Goal: Information Seeking & Learning: Find specific page/section

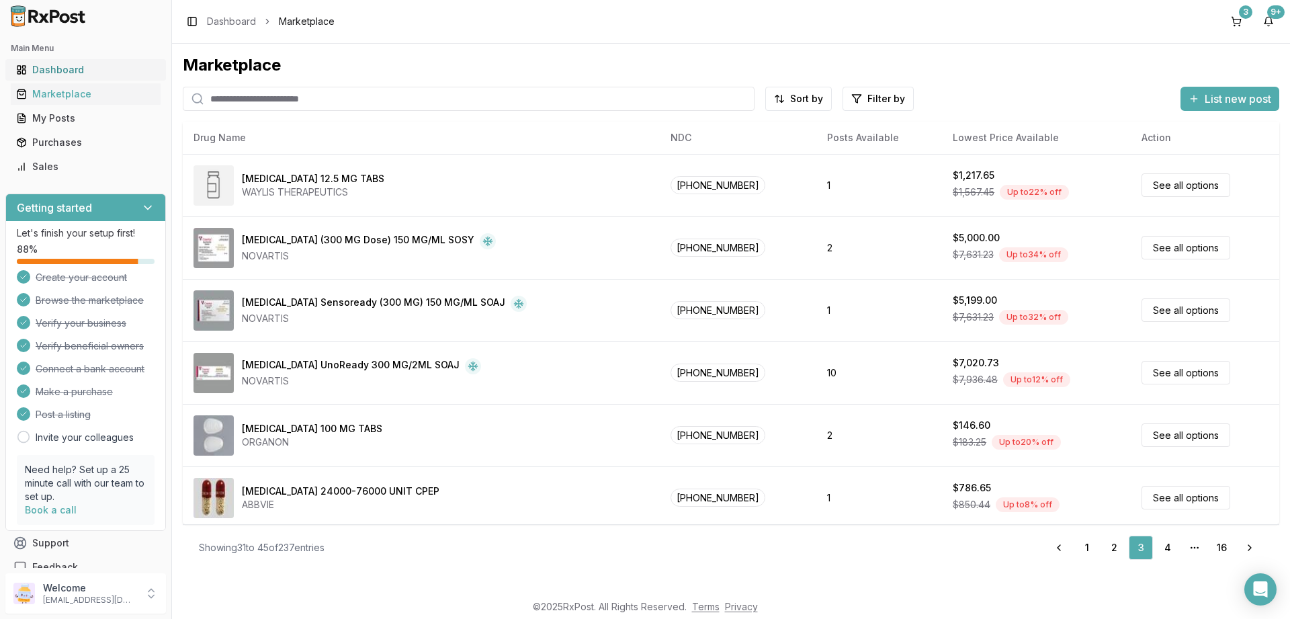
click at [58, 68] on div "Dashboard" at bounding box center [85, 69] width 139 height 13
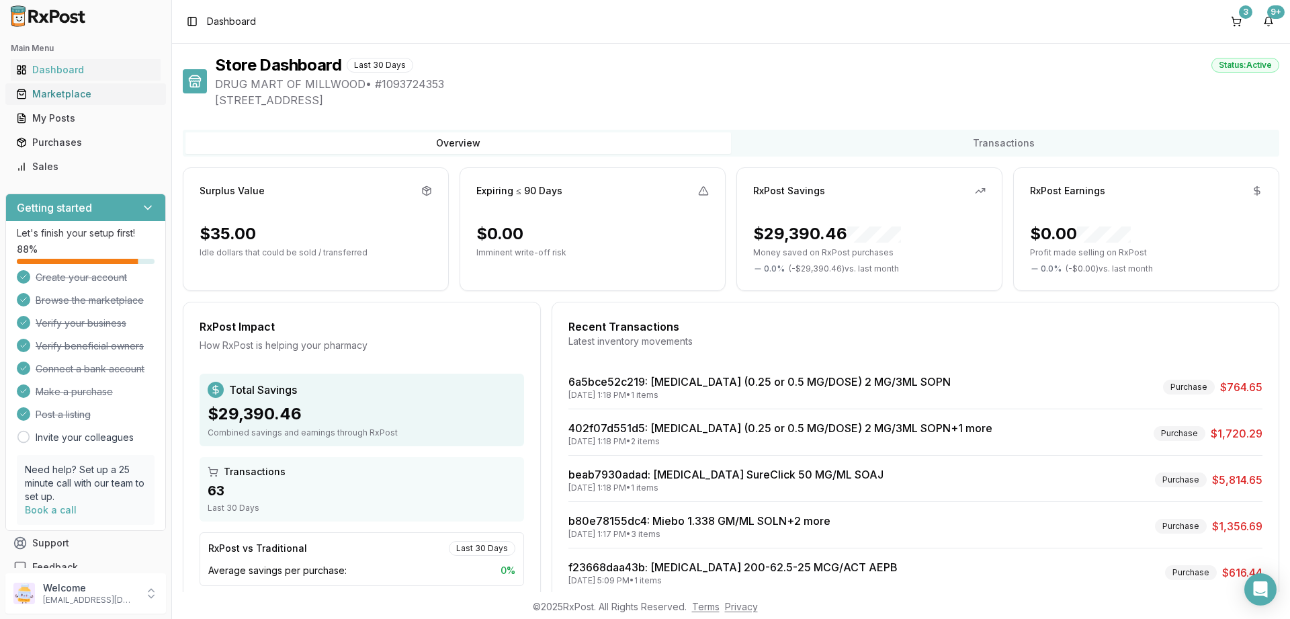
click at [48, 95] on div "Marketplace" at bounding box center [85, 93] width 139 height 13
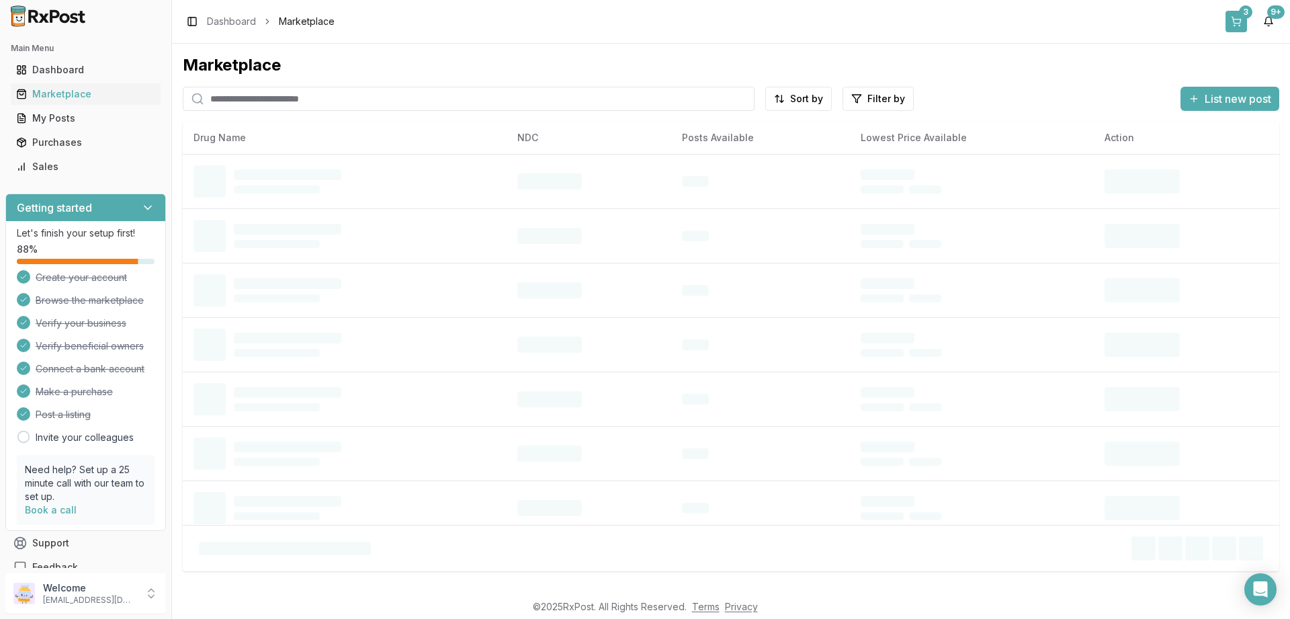
click at [1237, 16] on button "3" at bounding box center [1235, 21] width 21 height 21
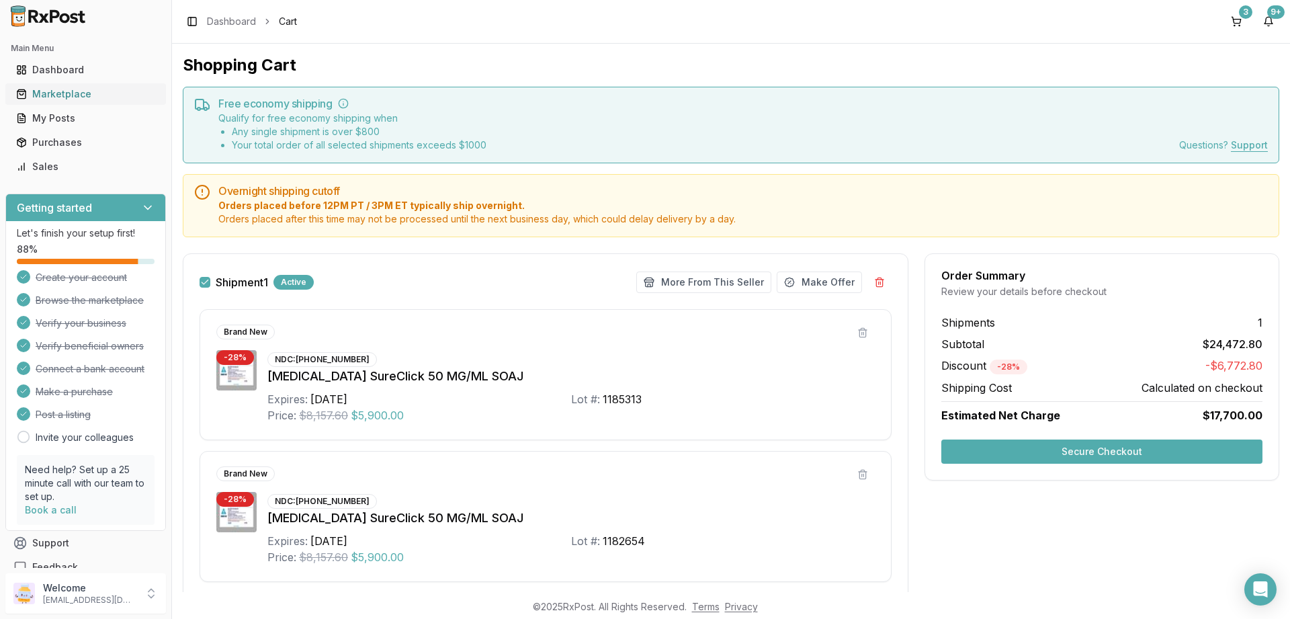
click at [62, 93] on div "Marketplace" at bounding box center [85, 93] width 139 height 13
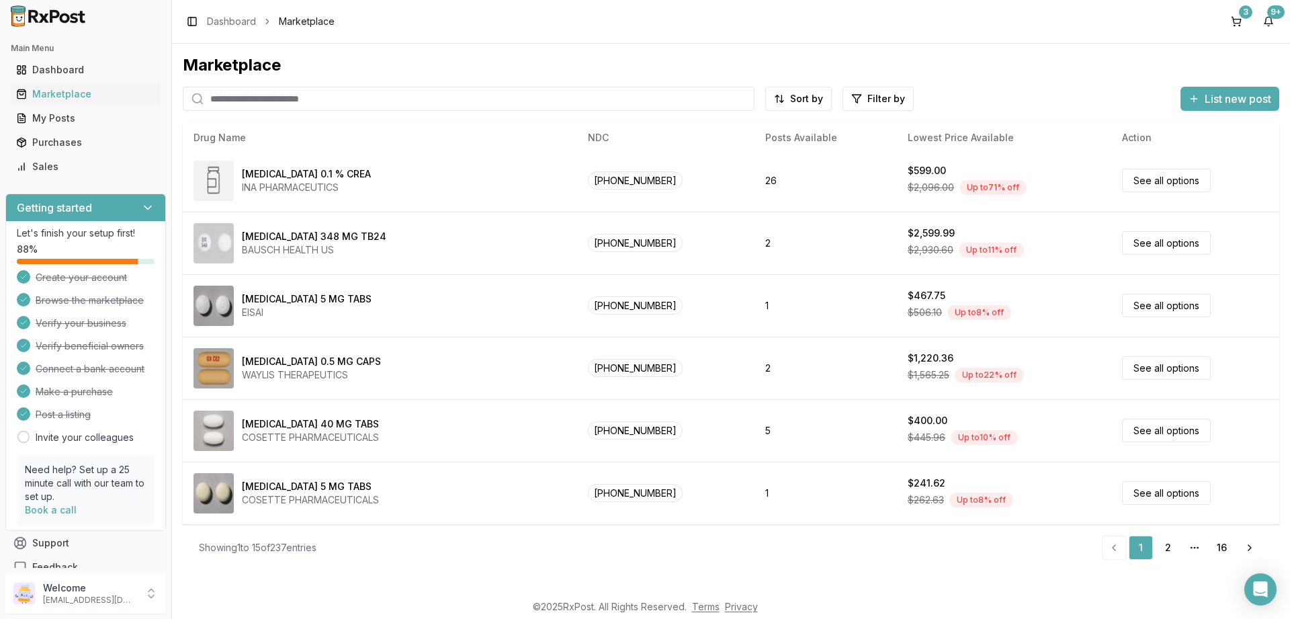
scroll to position [3, 0]
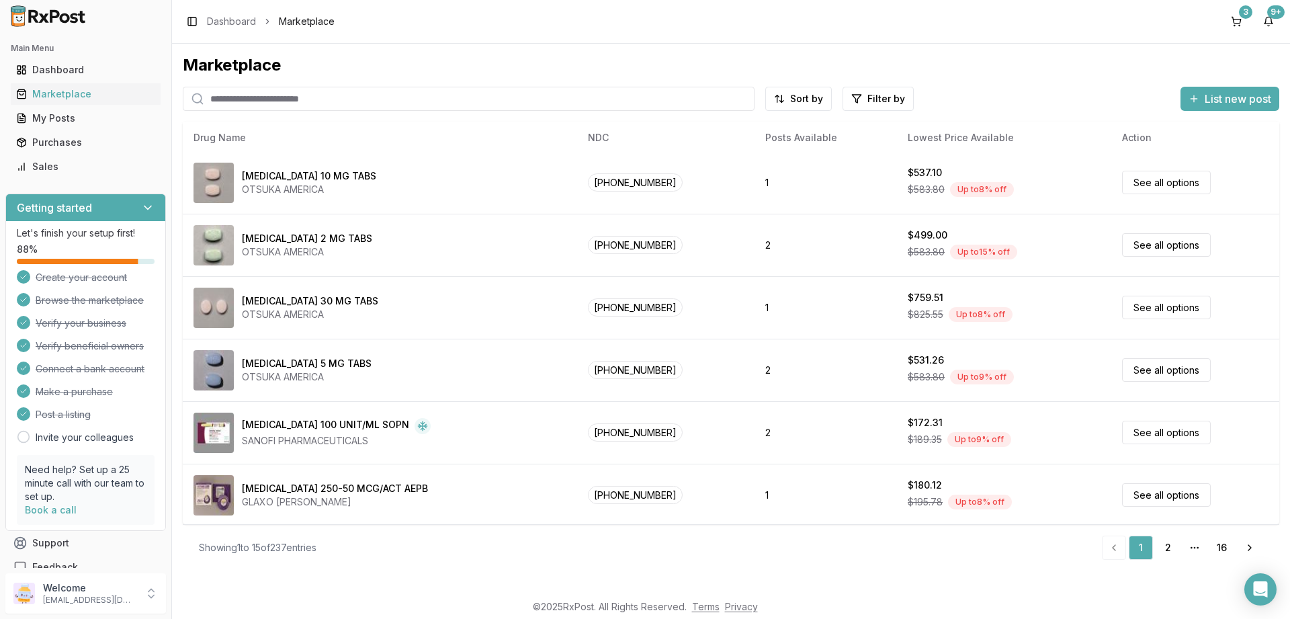
click at [359, 101] on input "search" at bounding box center [469, 99] width 572 height 24
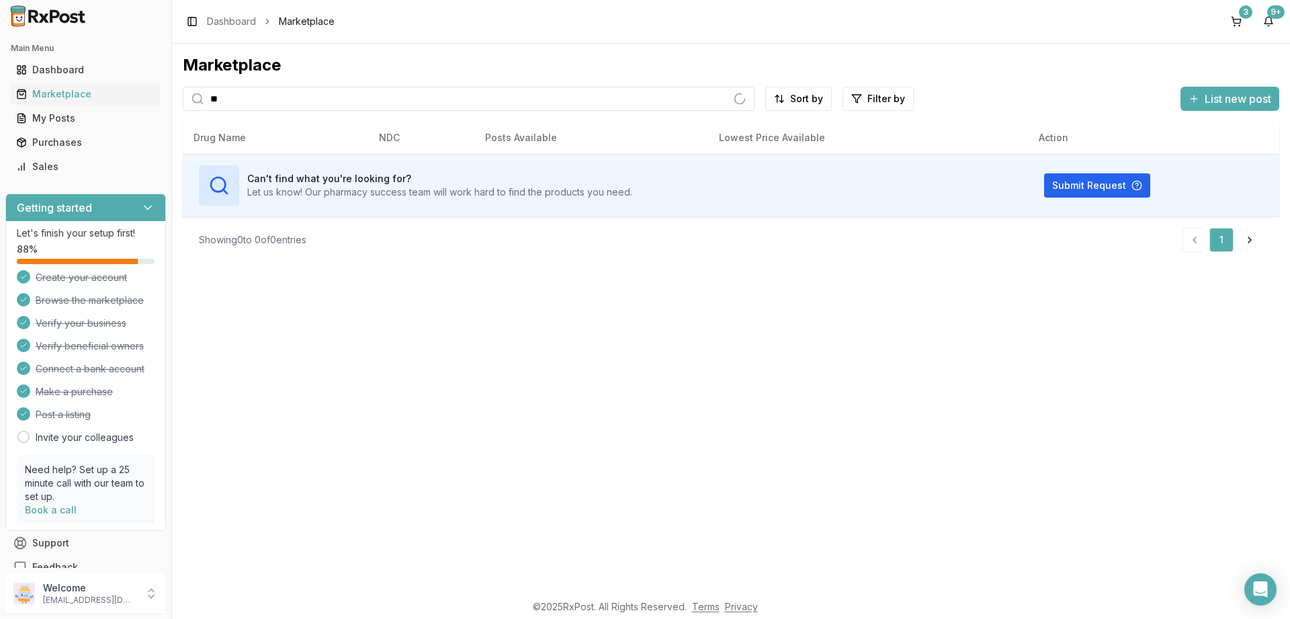
type input "*"
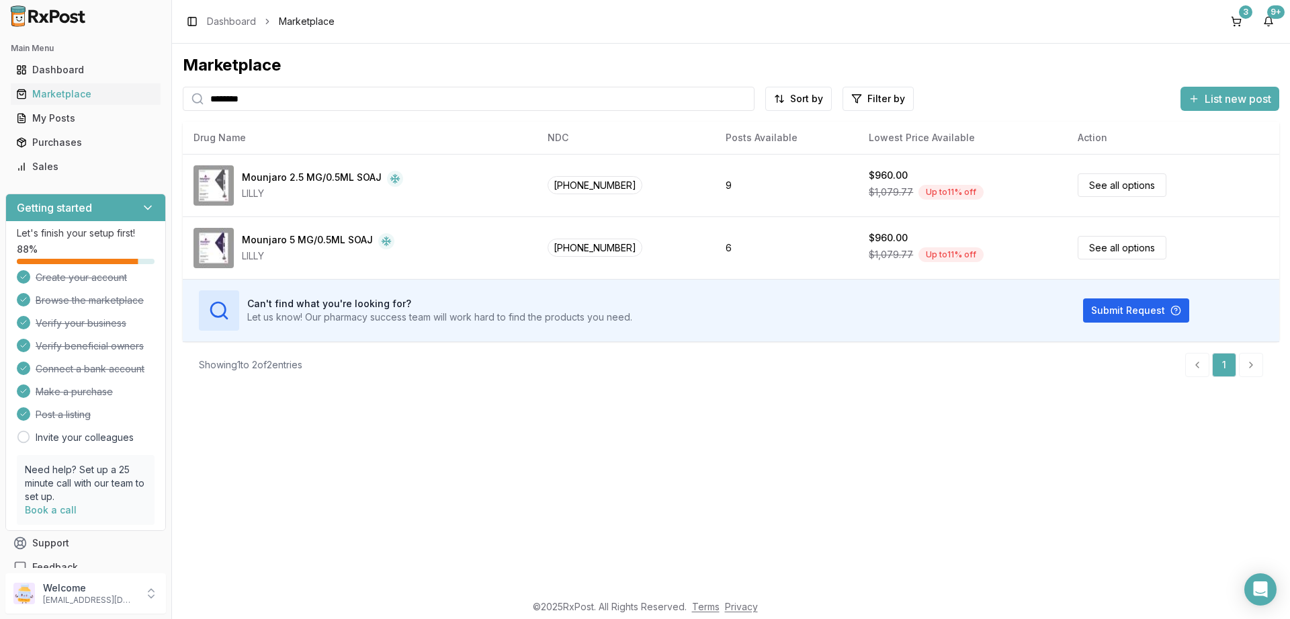
drag, startPoint x: 309, startPoint y: 93, endPoint x: 96, endPoint y: 101, distance: 213.1
click at [183, 101] on input "********" at bounding box center [469, 99] width 572 height 24
type input "****"
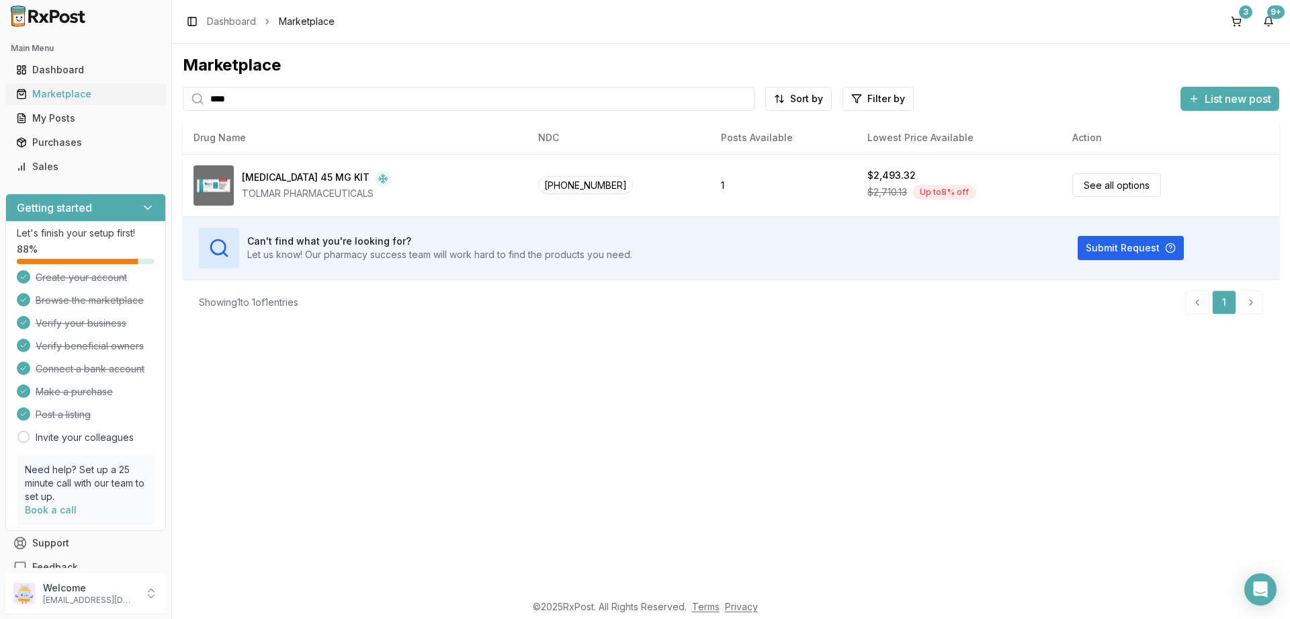
click at [49, 95] on div "Marketplace" at bounding box center [85, 93] width 139 height 13
